Goal: Find specific page/section: Find specific page/section

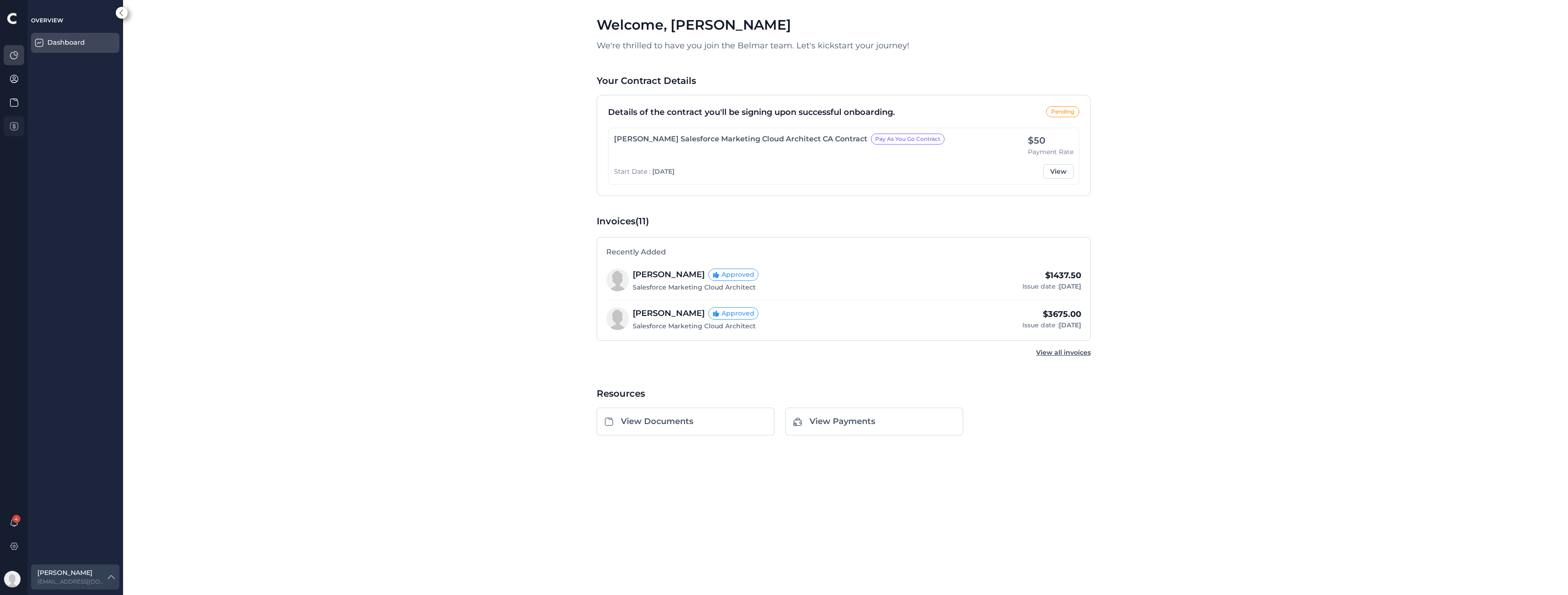
click at [14, 124] on icon at bounding box center [14, 126] width 0 height 5
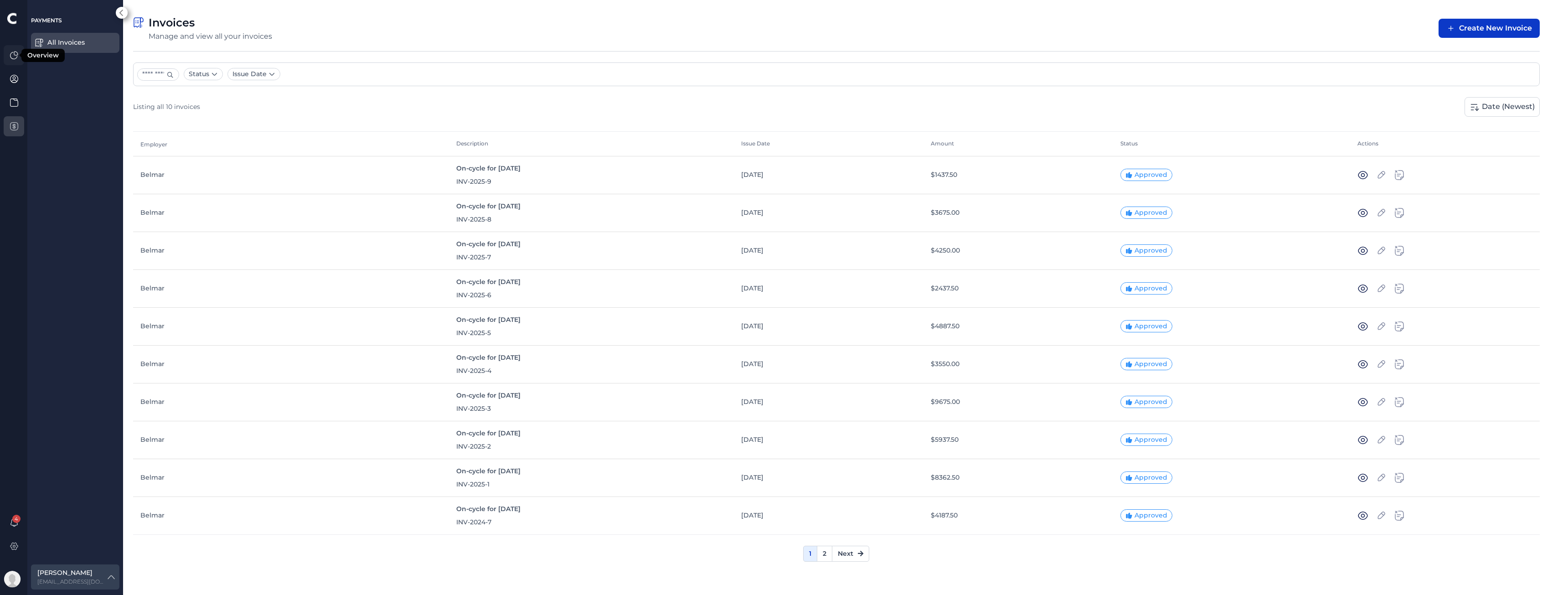
click at [18, 55] on icon at bounding box center [14, 55] width 9 height 9
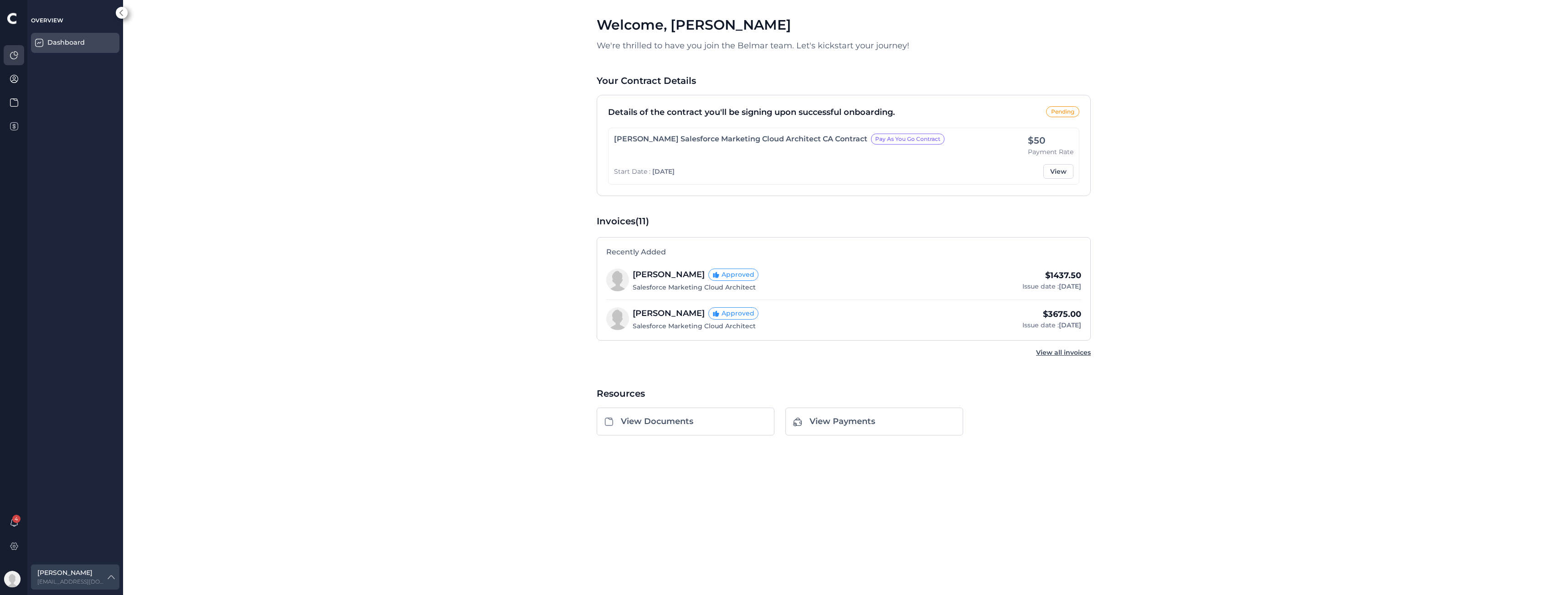
click at [22, 112] on div at bounding box center [15, 92] width 23 height 95
click at [18, 124] on icon at bounding box center [14, 126] width 9 height 9
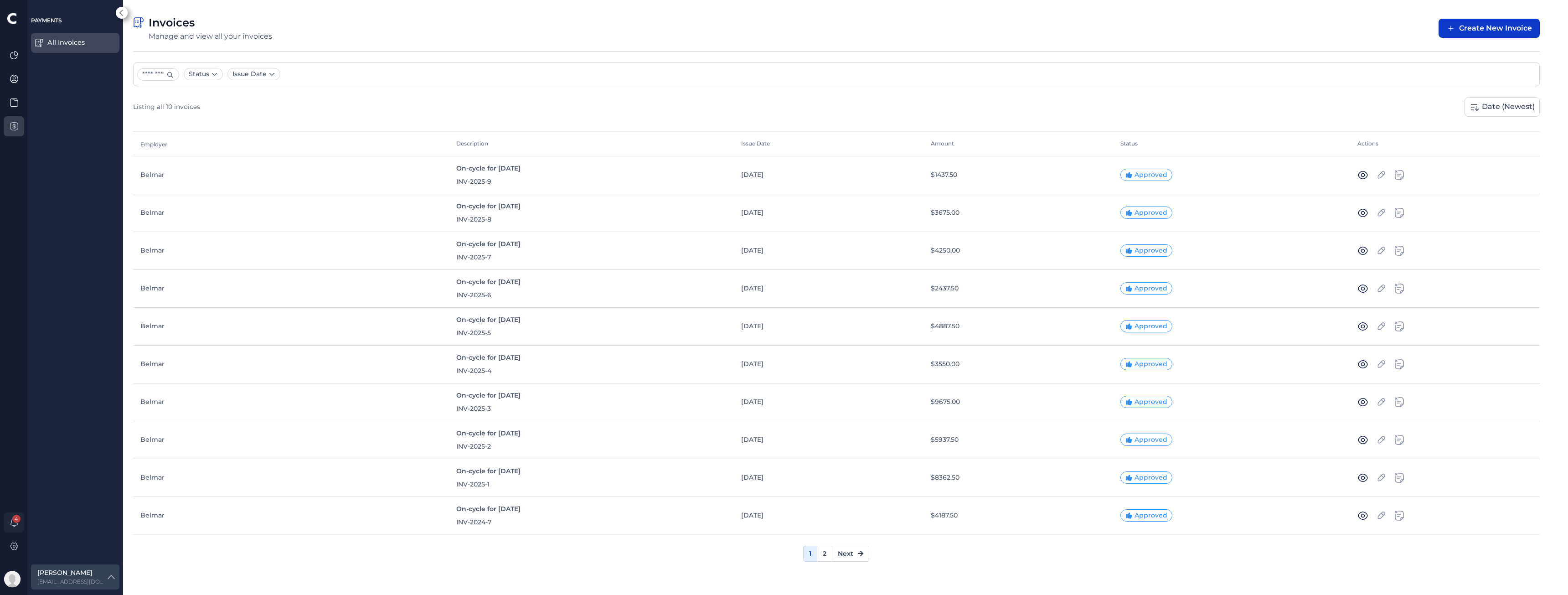
click at [13, 519] on span "4" at bounding box center [16, 518] width 9 height 8
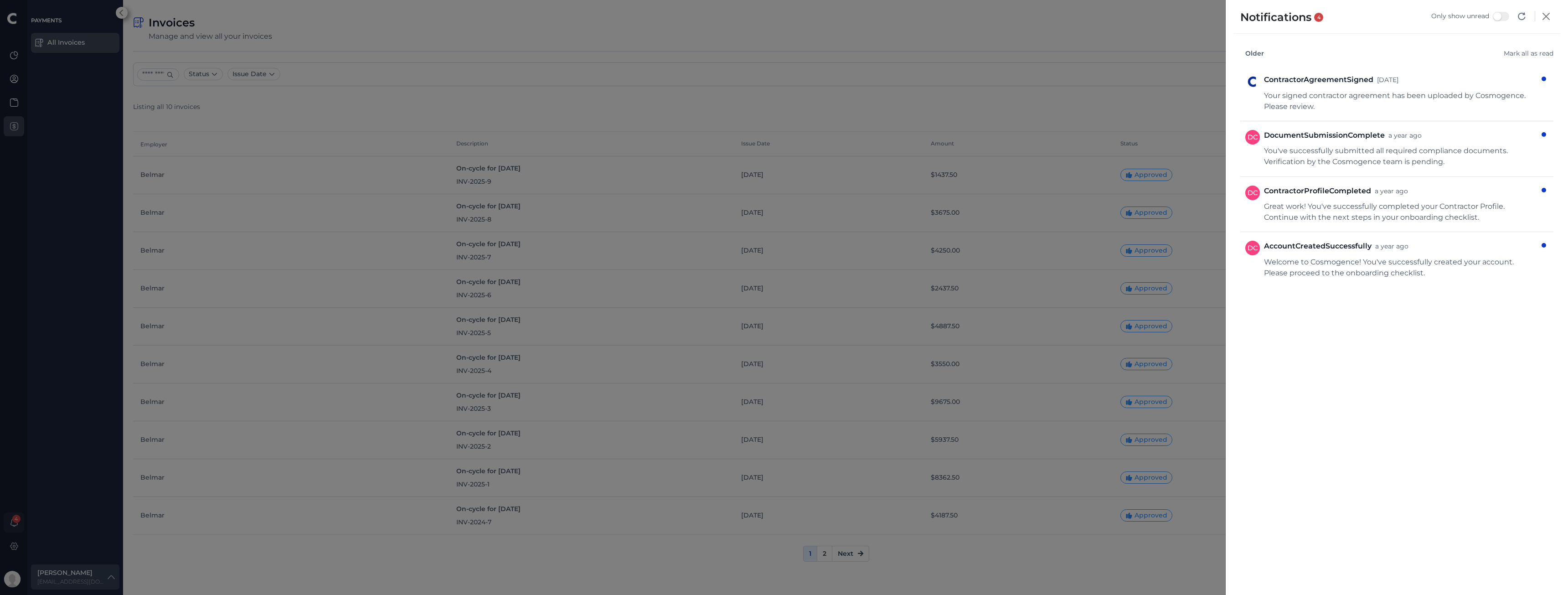
drag, startPoint x: 13, startPoint y: 519, endPoint x: 5, endPoint y: 529, distance: 12.8
click at [3, 531] on div at bounding box center [784, 298] width 1568 height 595
click at [618, 427] on div at bounding box center [784, 298] width 1568 height 595
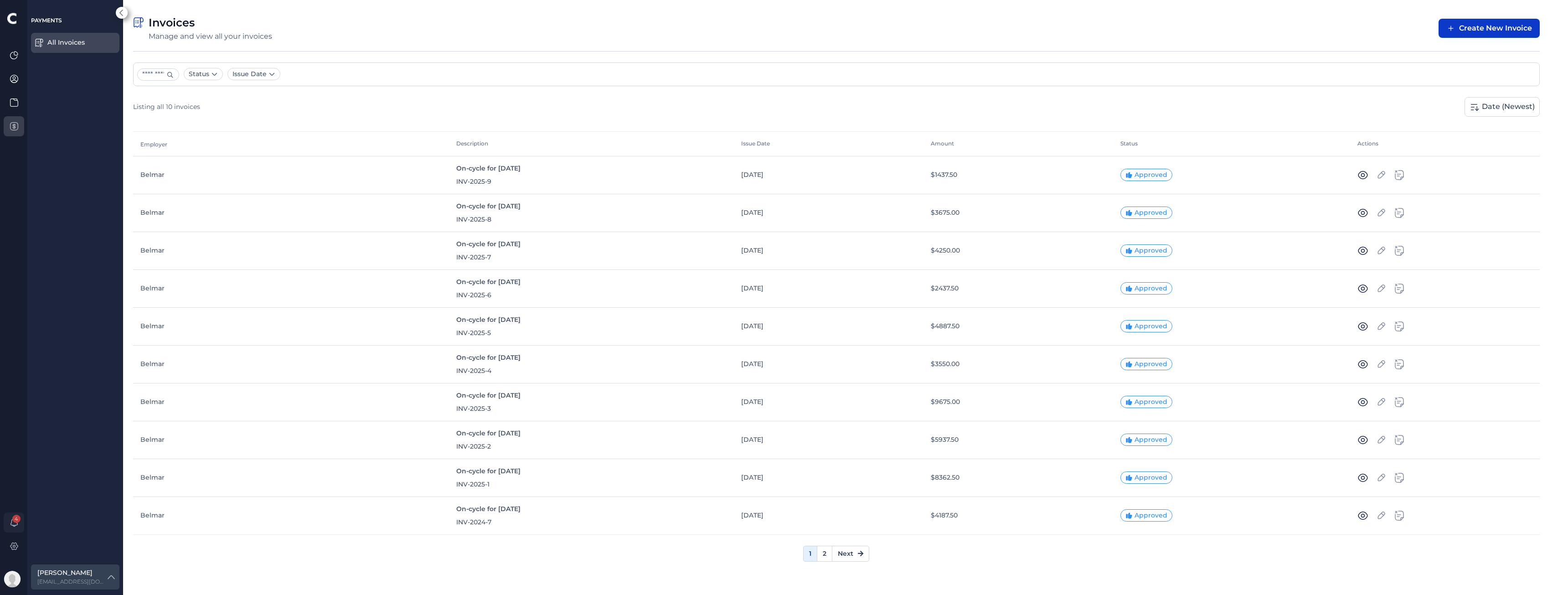
click at [2, 59] on div "4" at bounding box center [14, 298] width 28 height 595
click at [10, 53] on icon at bounding box center [14, 55] width 9 height 9
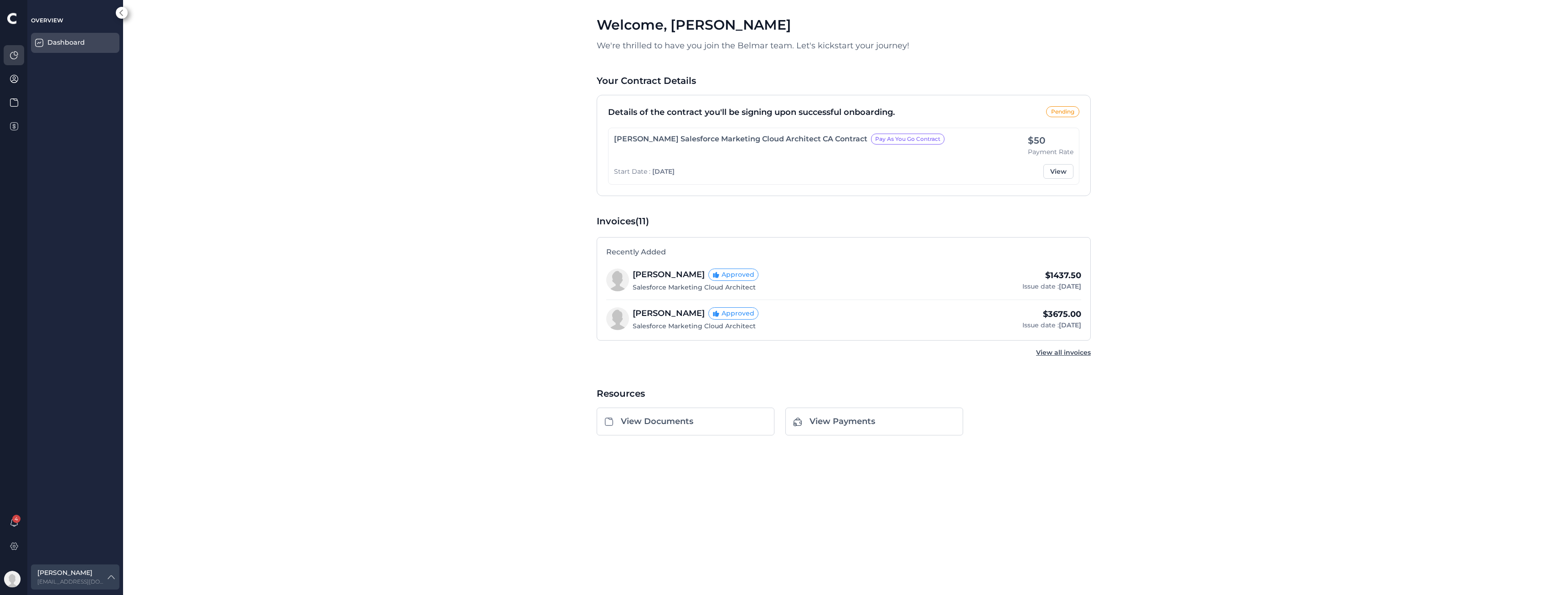
click at [5, 502] on div "4" at bounding box center [15, 298] width 23 height 588
click at [15, 514] on div "4" at bounding box center [14, 522] width 20 height 20
